Goal: Task Accomplishment & Management: Use online tool/utility

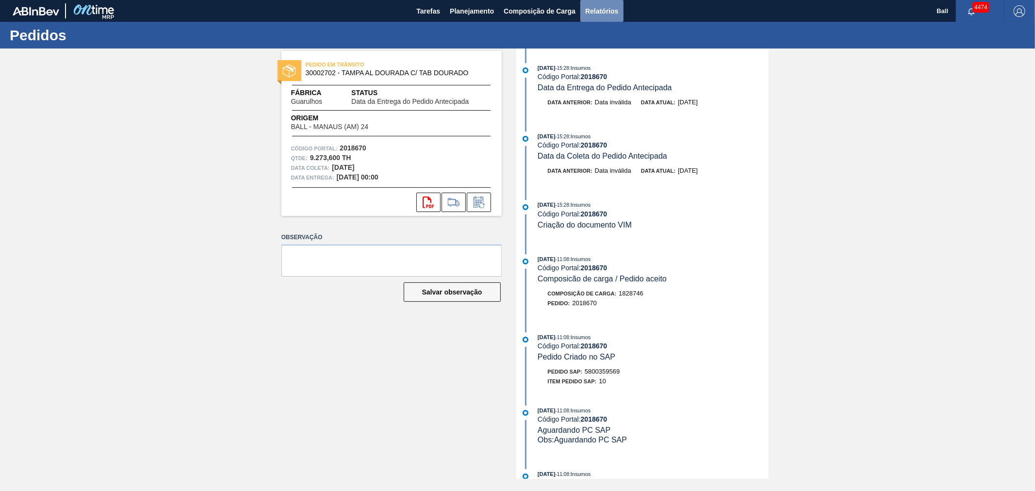
click at [606, 6] on span "Relatórios" at bounding box center [601, 11] width 33 height 12
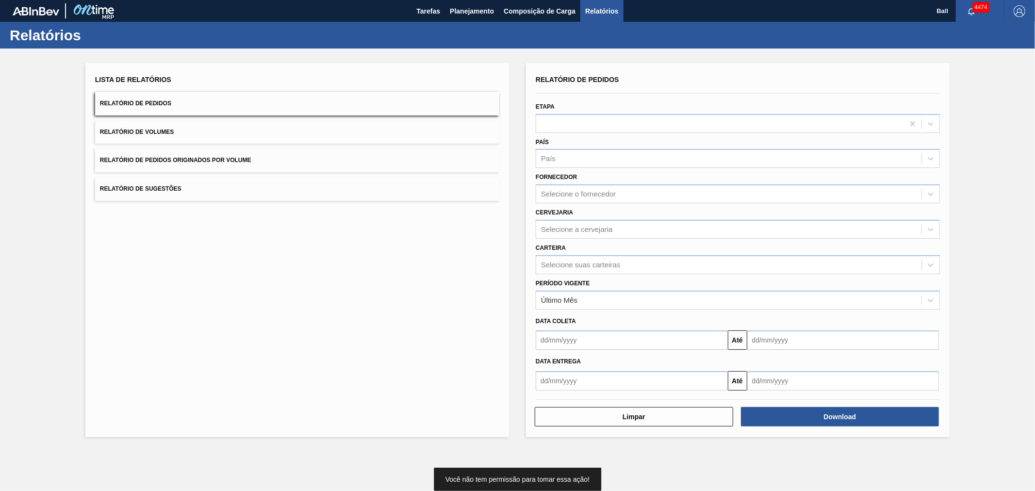
click at [551, 113] on div "Etapa" at bounding box center [738, 116] width 404 height 33
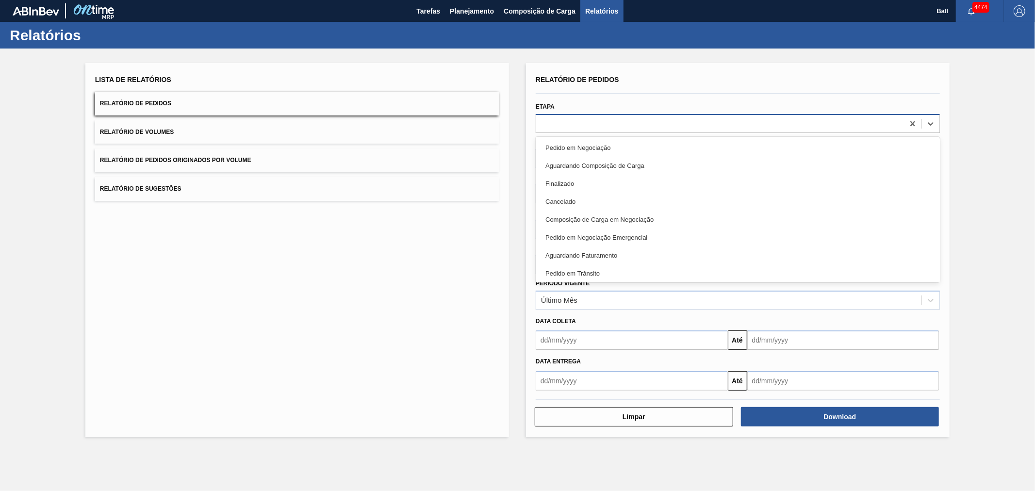
click at [547, 123] on div at bounding box center [720, 124] width 368 height 14
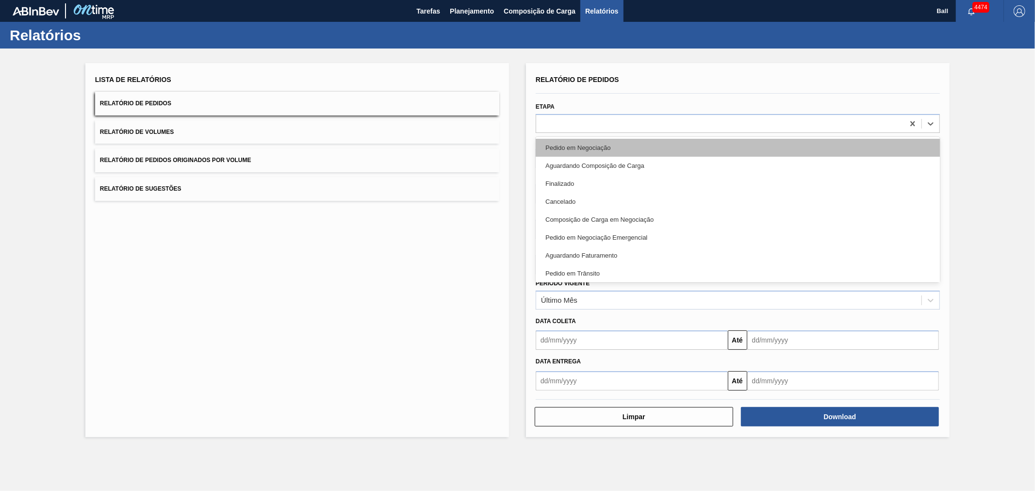
click at [559, 147] on div "Pedido em Negociação" at bounding box center [738, 148] width 404 height 18
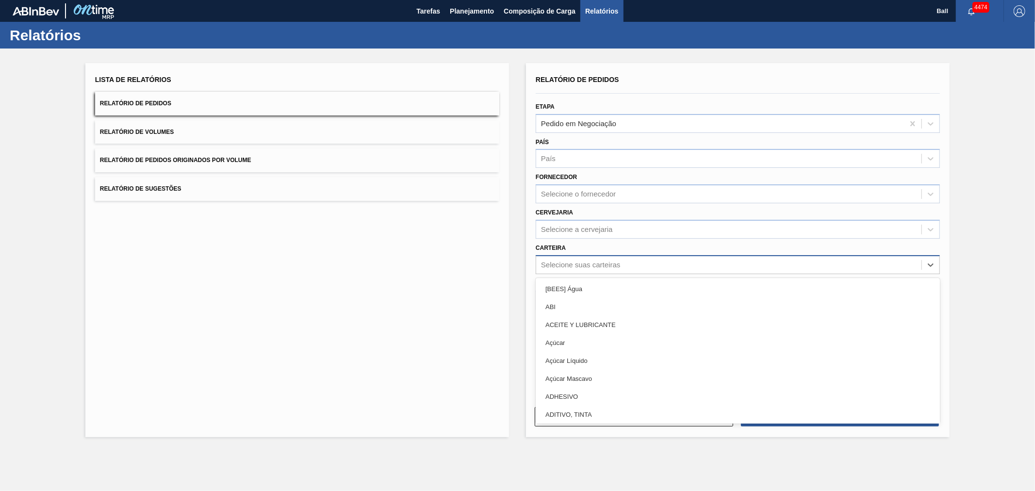
click at [554, 263] on div "Selecione suas carteiras" at bounding box center [580, 265] width 79 height 8
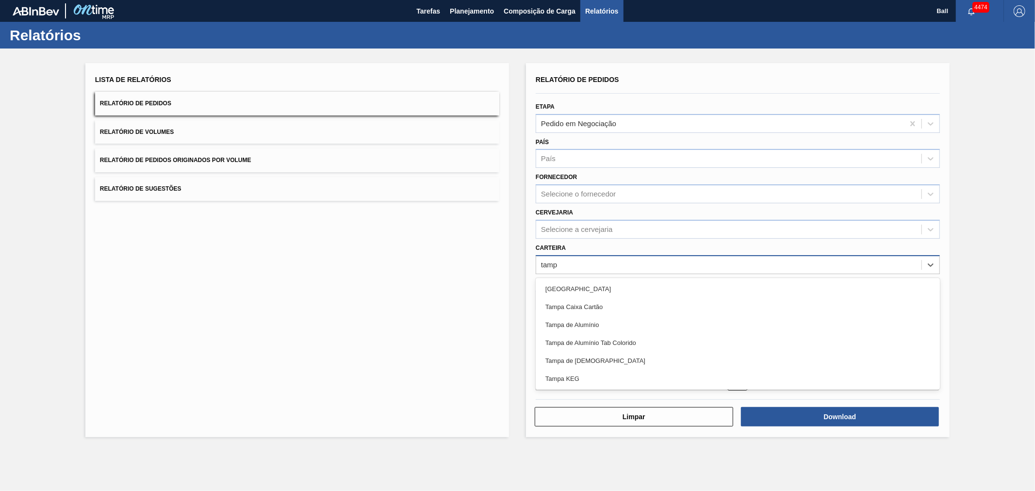
type input "[GEOGRAPHIC_DATA]"
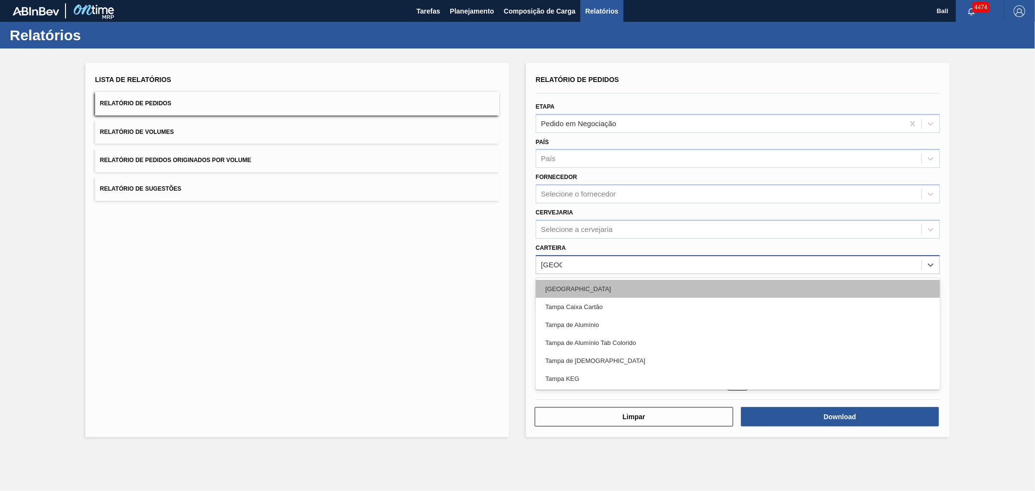
click at [566, 294] on div "[GEOGRAPHIC_DATA]" at bounding box center [738, 289] width 404 height 18
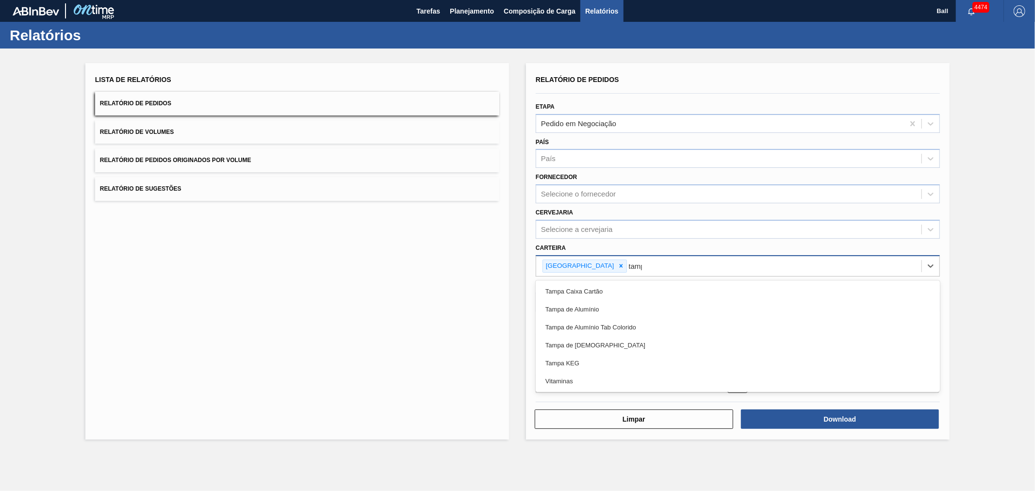
type input "[GEOGRAPHIC_DATA]"
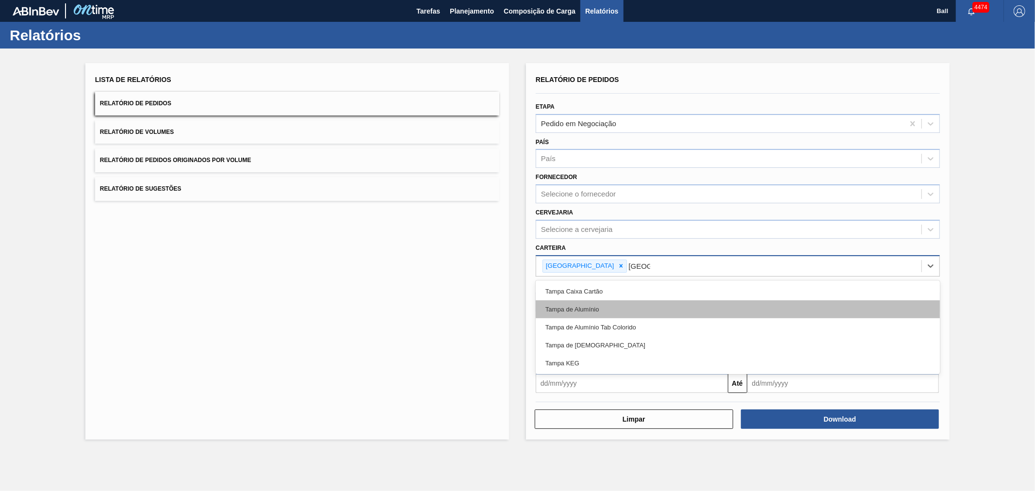
click at [559, 306] on div "Tampa de Alumínio" at bounding box center [738, 309] width 404 height 18
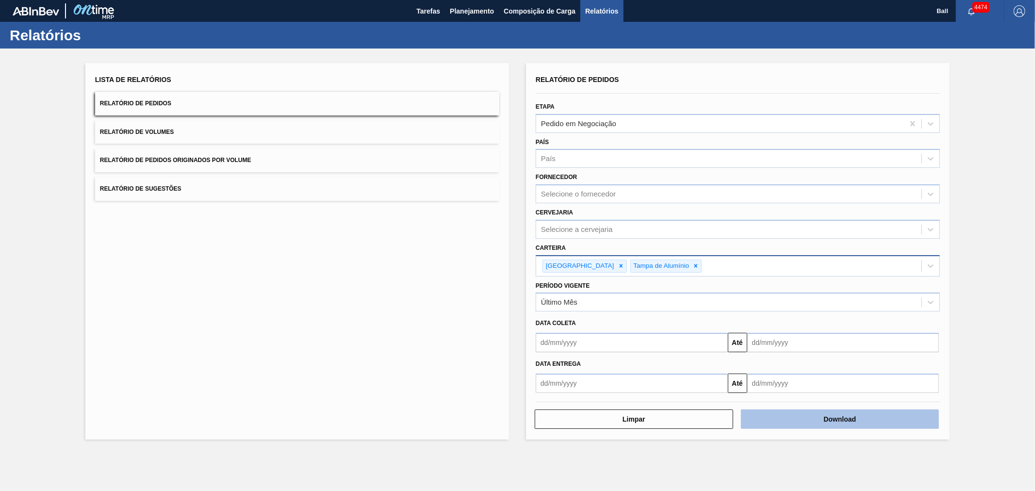
click at [828, 425] on button "Download" at bounding box center [840, 419] width 199 height 19
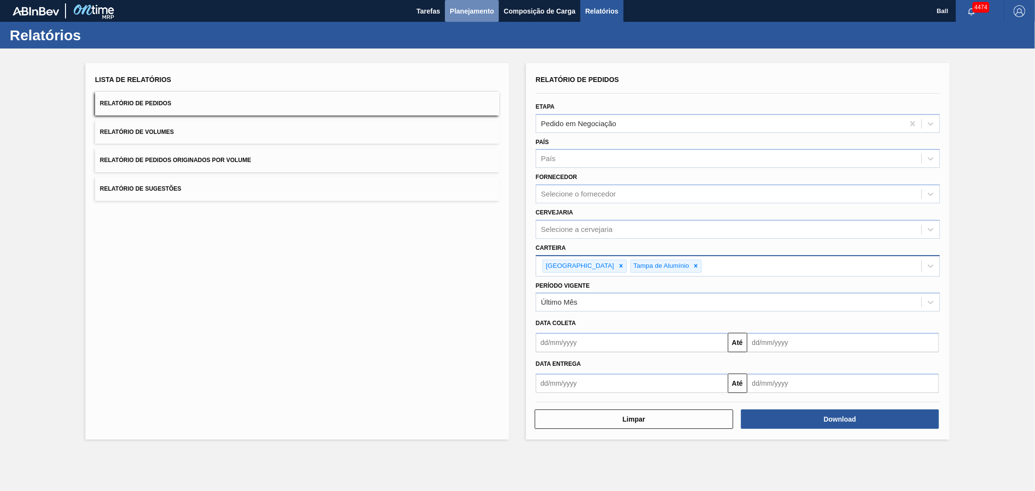
click at [459, 6] on span "Planejamento" at bounding box center [472, 11] width 44 height 12
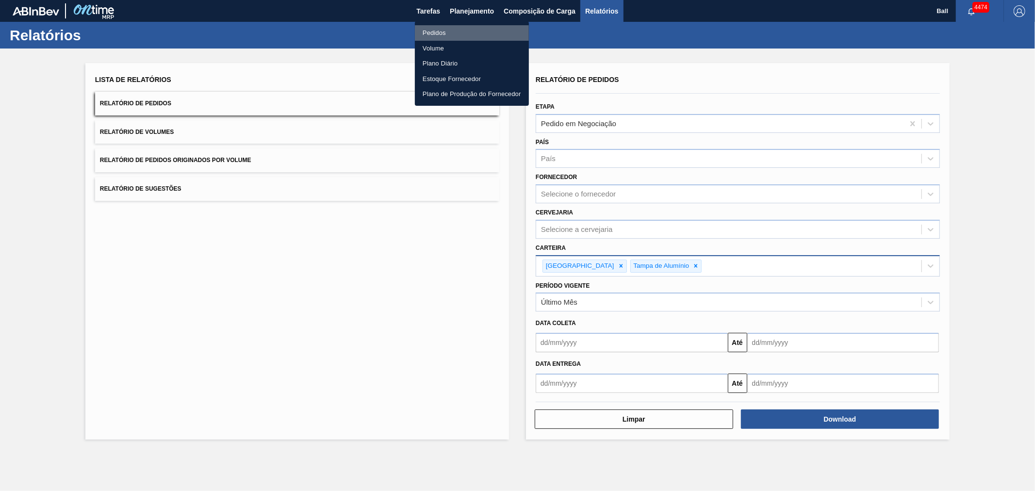
click at [434, 31] on li "Pedidos" at bounding box center [472, 33] width 114 height 16
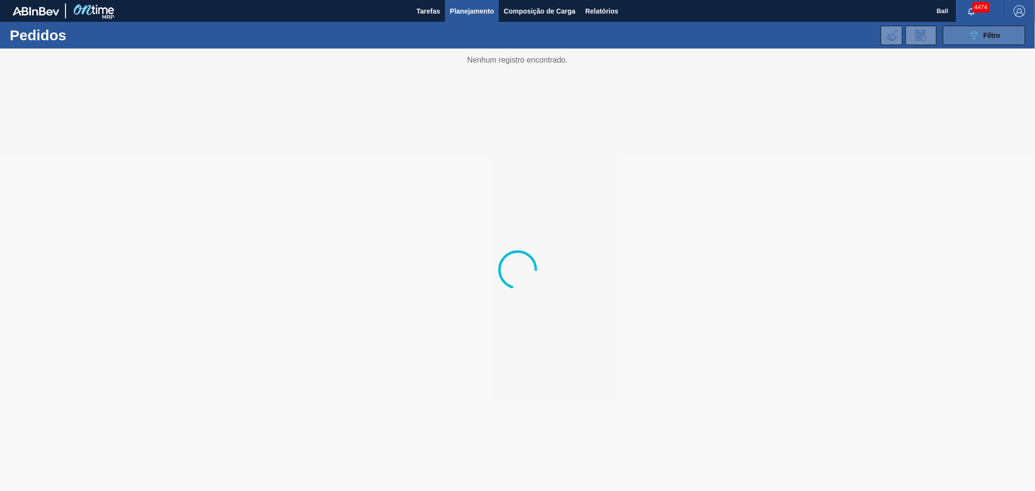
click at [966, 39] on button "089F7B8B-B2A5-4AFE-B5C0-19BA573D28AC Filtro" at bounding box center [984, 35] width 83 height 19
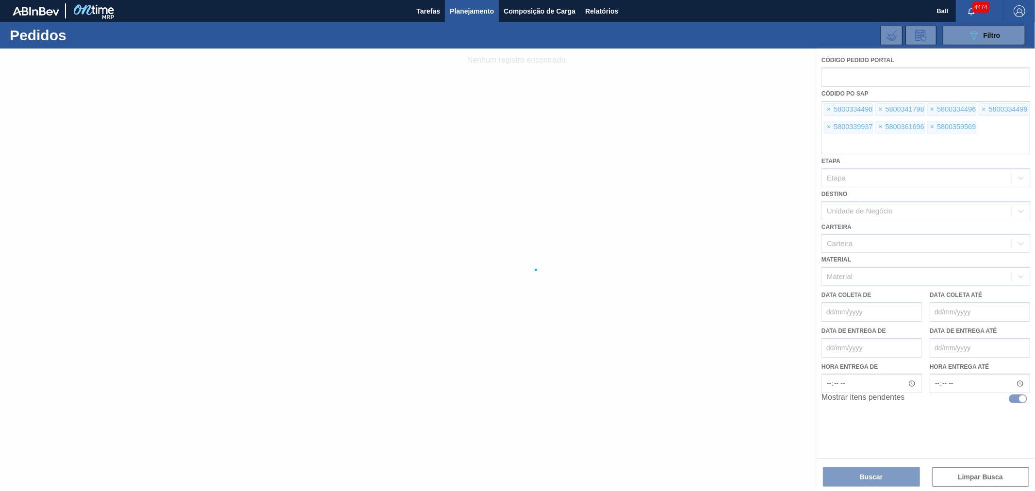
click at [827, 109] on div at bounding box center [517, 270] width 1035 height 443
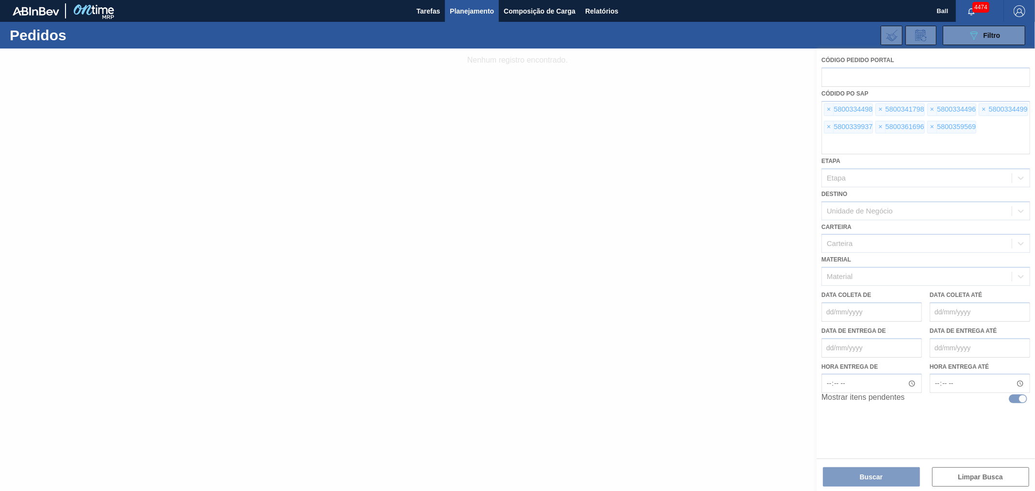
click at [827, 109] on div at bounding box center [517, 270] width 1035 height 443
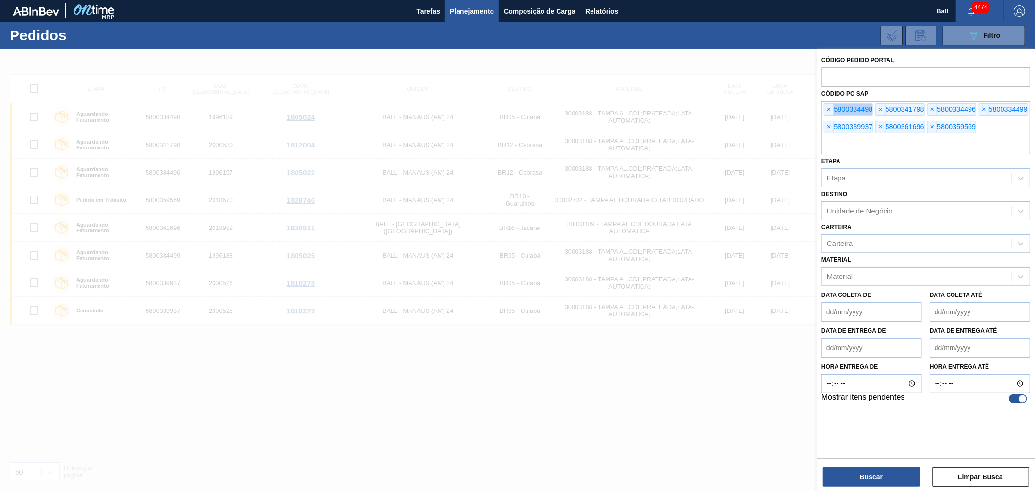
click at [827, 109] on span "×" at bounding box center [829, 110] width 9 height 12
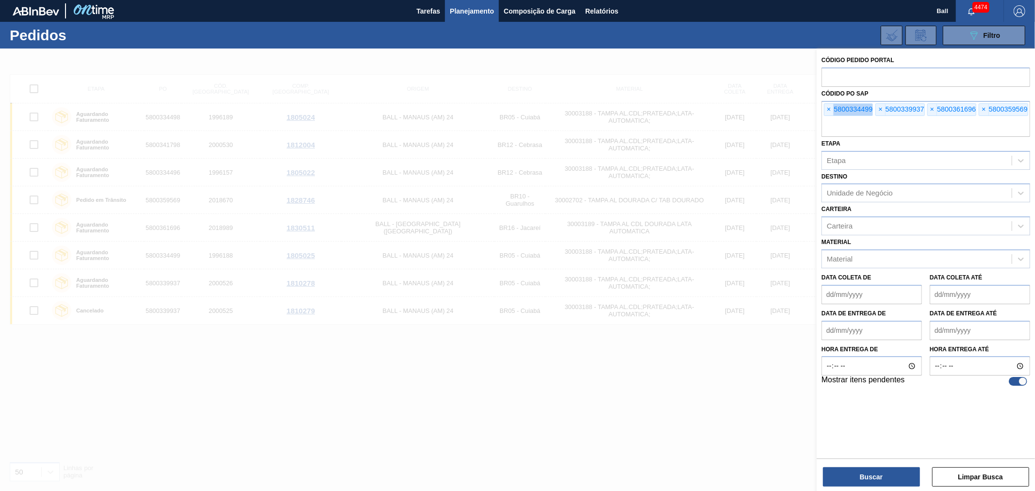
click at [827, 109] on span "×" at bounding box center [829, 110] width 9 height 12
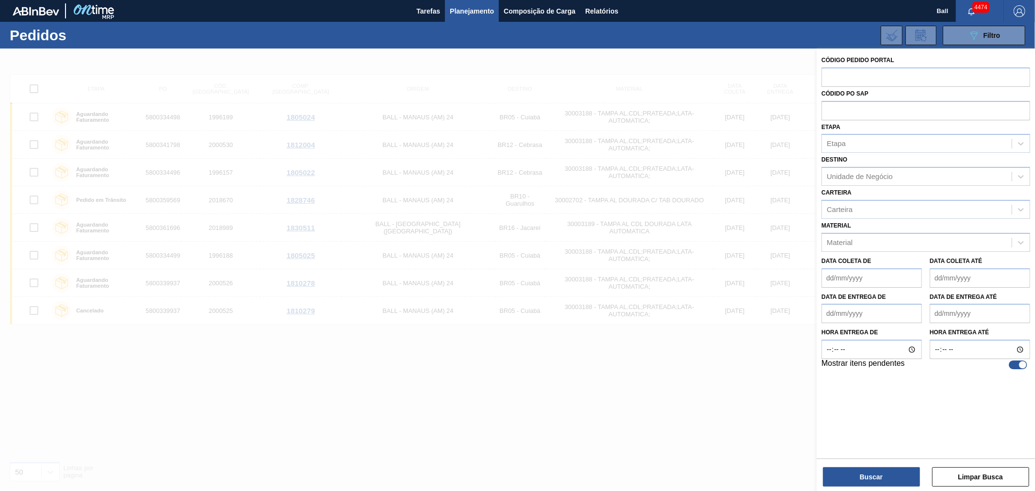
click at [827, 109] on input "text" at bounding box center [926, 110] width 209 height 18
click at [829, 75] on input "text" at bounding box center [926, 76] width 209 height 18
type input "2030825"
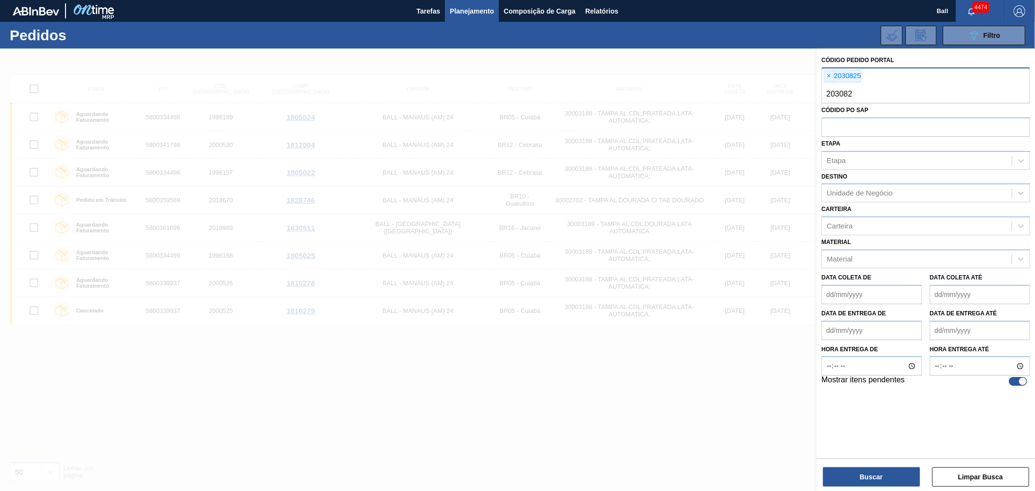
type input "2030826"
click at [846, 475] on button "Buscar" at bounding box center [871, 476] width 97 height 19
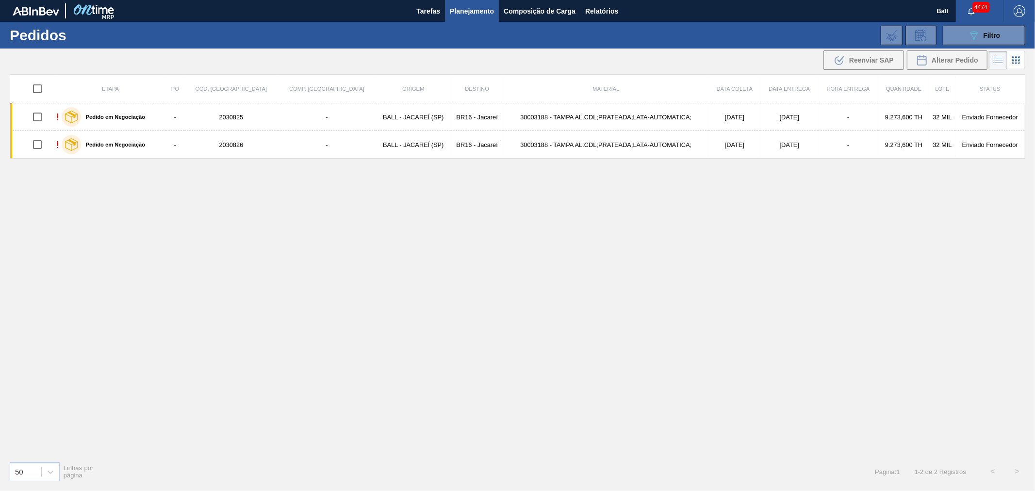
click at [40, 86] on input "checkbox" at bounding box center [37, 89] width 20 height 20
checkbox input "true"
click at [881, 60] on span "Reenviar SAP" at bounding box center [872, 60] width 45 height 8
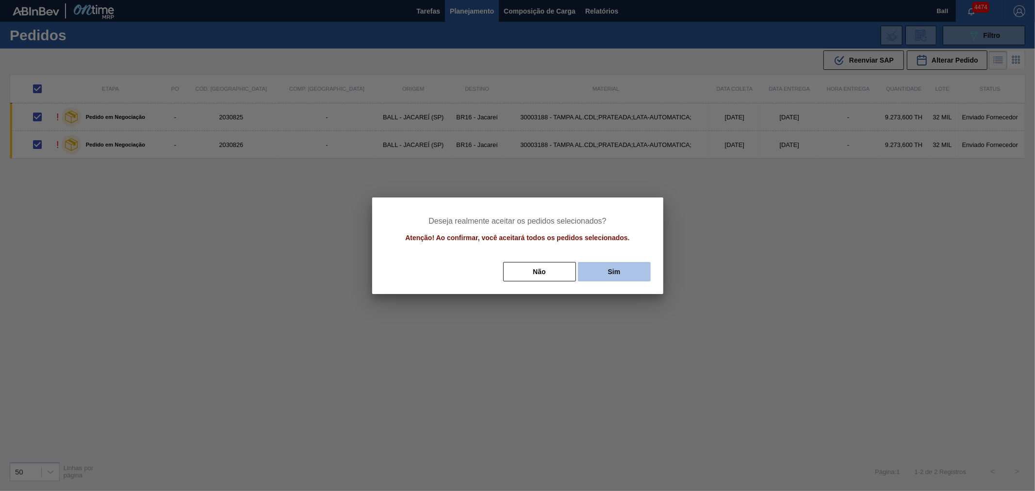
click at [629, 270] on button "Sim" at bounding box center [614, 271] width 73 height 19
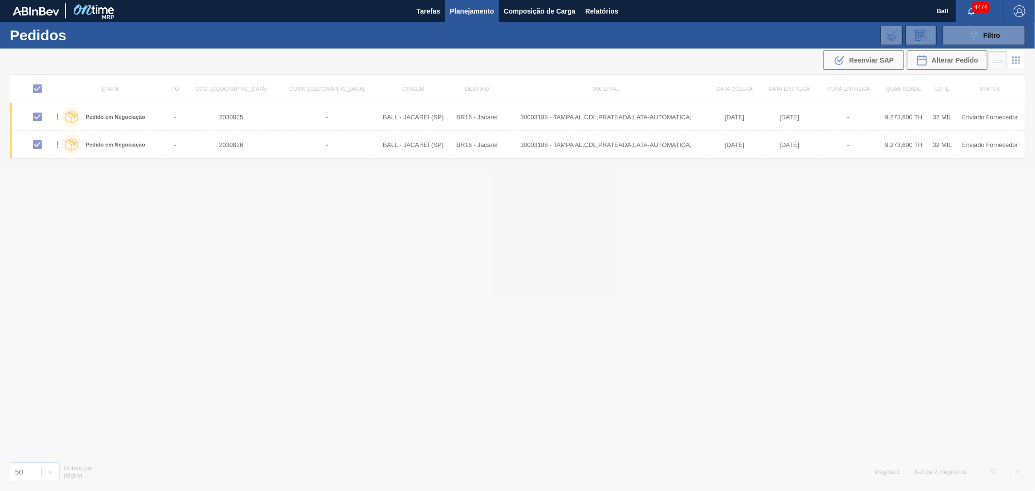
checkbox input "false"
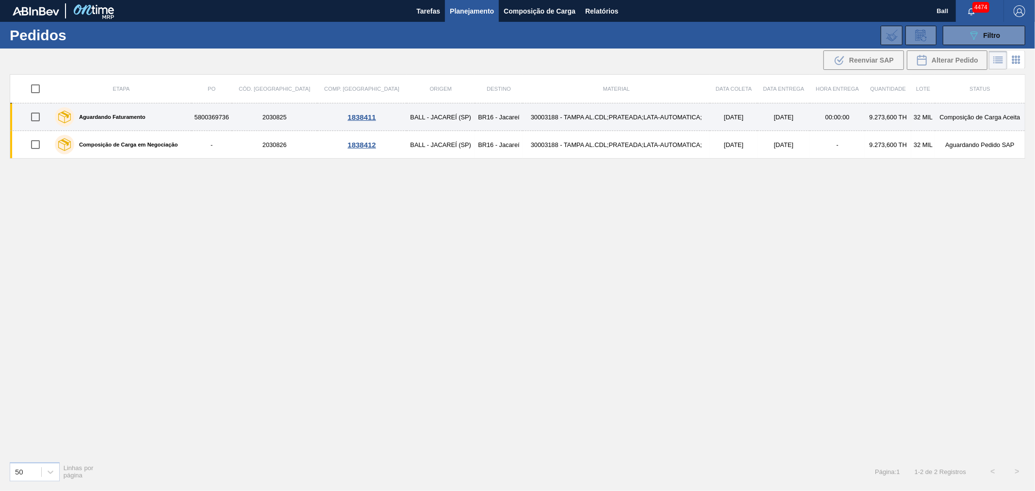
click at [407, 121] on td "BALL - JACAREÍ (SP)" at bounding box center [441, 117] width 68 height 28
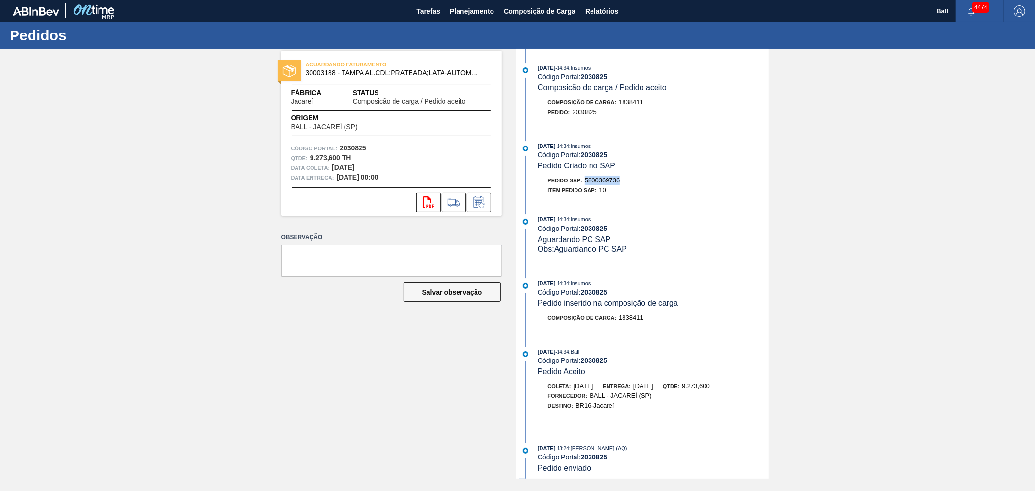
drag, startPoint x: 629, startPoint y: 178, endPoint x: 584, endPoint y: 182, distance: 44.8
click at [584, 182] on div "Pedido SAP: 5800369736" at bounding box center [653, 181] width 231 height 10
copy span "5800369736"
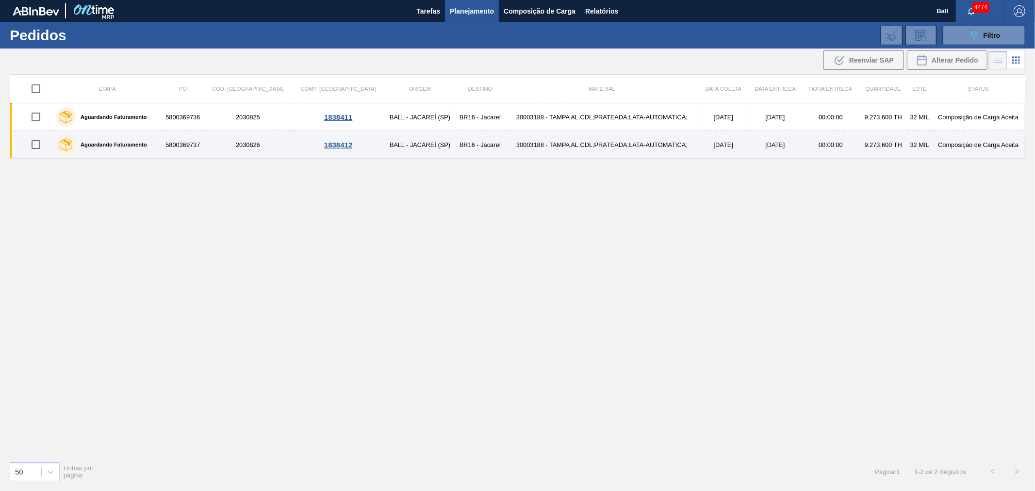
click at [590, 145] on td "30003188 - TAMPA AL.CDL;PRATEADA;LATA-AUTOMATICA;" at bounding box center [602, 145] width 194 height 28
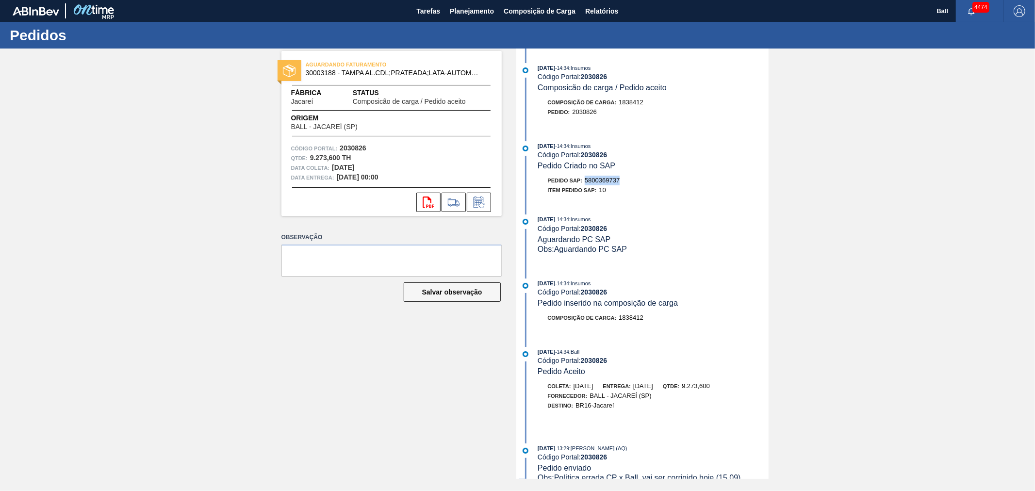
drag, startPoint x: 624, startPoint y: 183, endPoint x: 585, endPoint y: 186, distance: 39.4
click at [585, 185] on div "Pedido SAP: 5800369737" at bounding box center [653, 181] width 231 height 10
copy span "5800369737"
